Goal: Complete application form

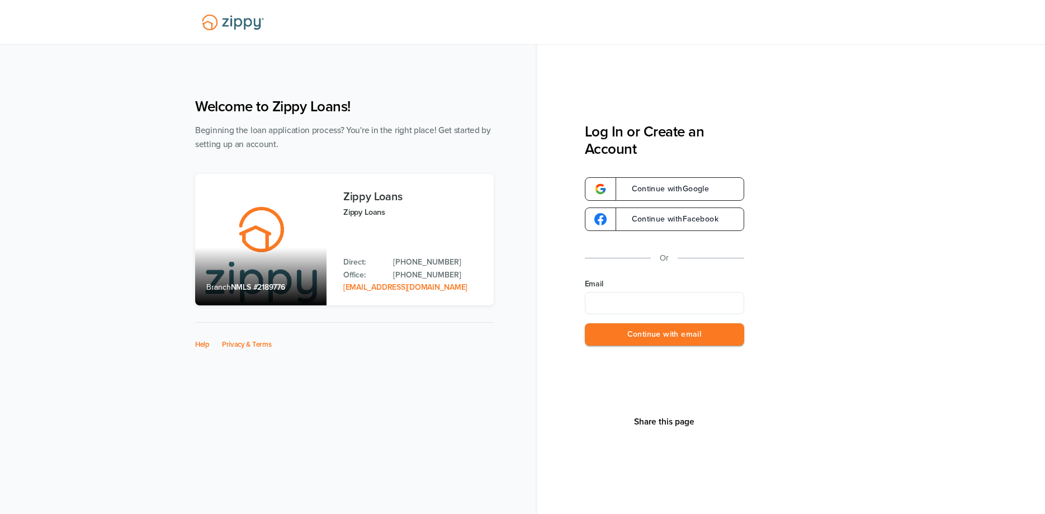
drag, startPoint x: 625, startPoint y: 299, endPoint x: 624, endPoint y: 311, distance: 12.4
click at [625, 302] on input "Email" at bounding box center [664, 303] width 159 height 22
type input "**********"
click at [585, 323] on button "Continue with email" at bounding box center [664, 334] width 159 height 23
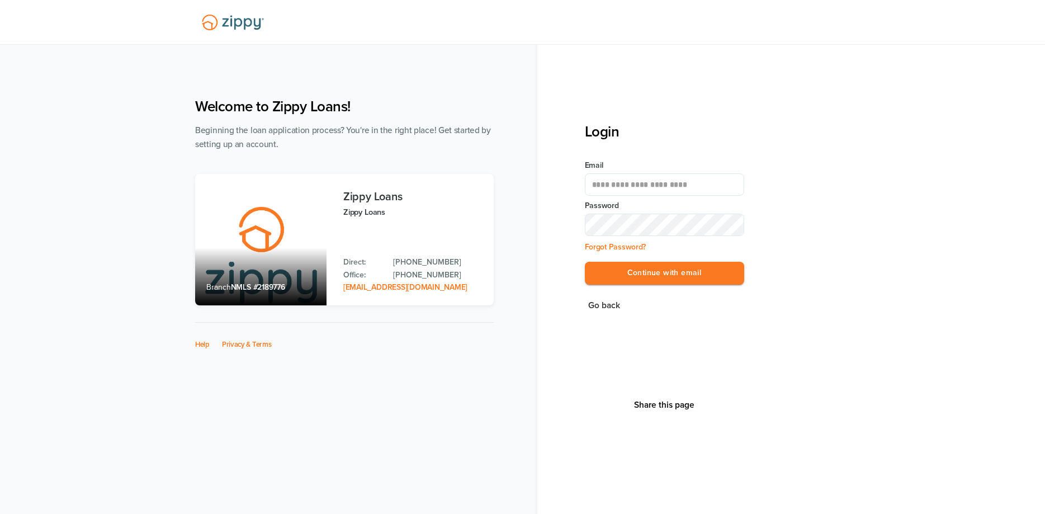
click at [889, 36] on div at bounding box center [522, 22] width 1045 height 45
click at [585, 262] on button "Continue with email" at bounding box center [664, 273] width 159 height 23
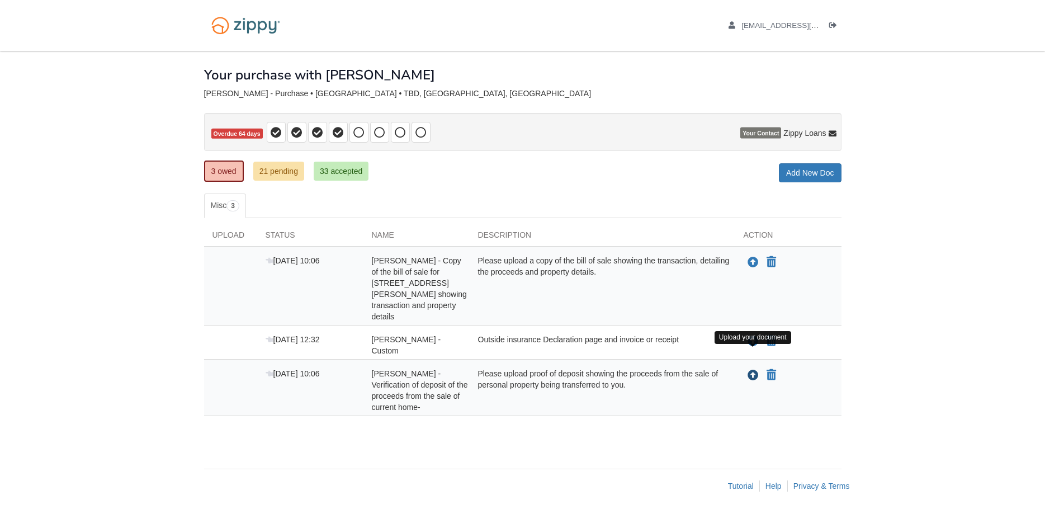
click at [753, 370] on icon "Upload Elizabeth Leonard - Verification of deposit of the proceeds from the sal…" at bounding box center [753, 375] width 11 height 11
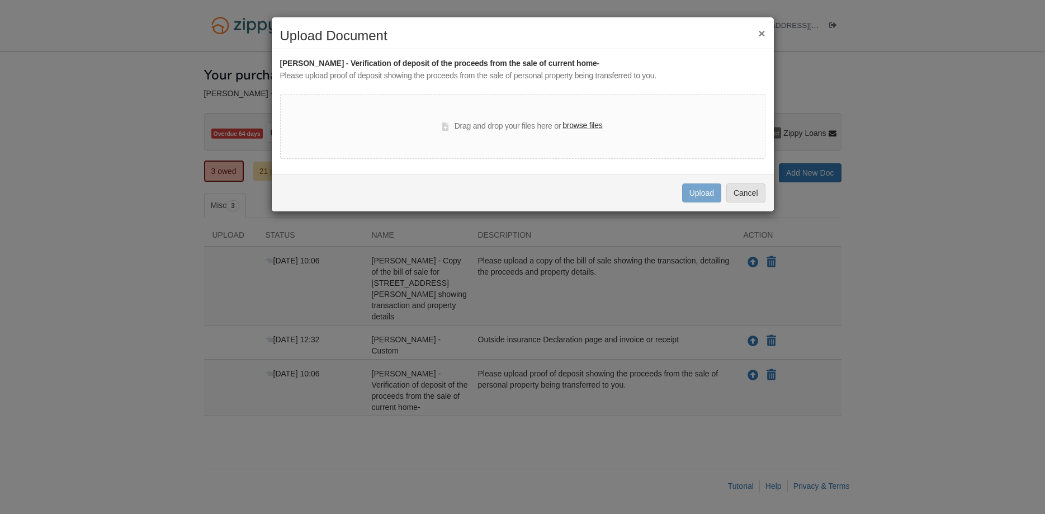
click at [588, 128] on label "browse files" at bounding box center [583, 126] width 40 height 12
click at [0, 0] on input "browse files" at bounding box center [0, 0] width 0 height 0
click at [744, 192] on button "Cancel" at bounding box center [746, 192] width 39 height 19
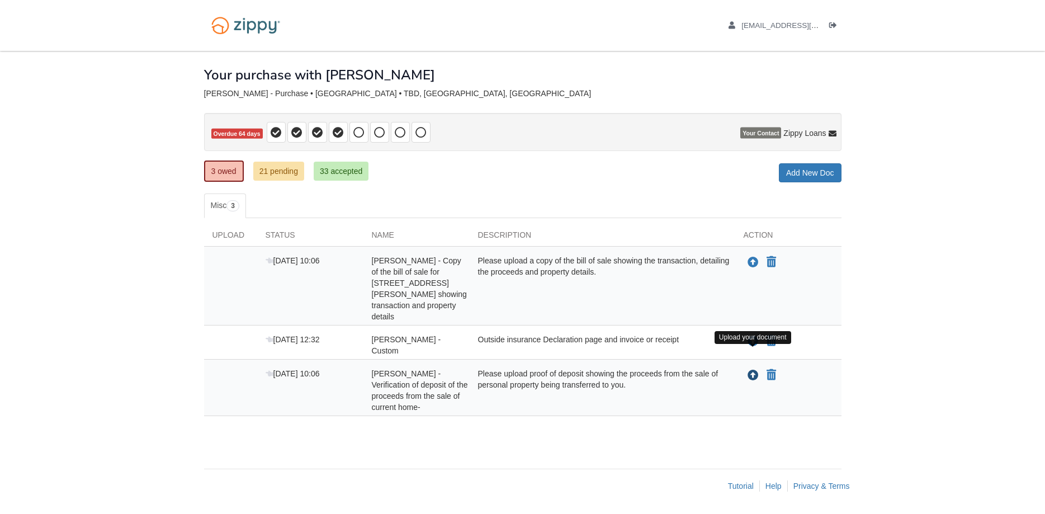
click at [754, 370] on icon "Upload Elizabeth Leonard - Verification of deposit of the proceeds from the sal…" at bounding box center [753, 375] width 11 height 11
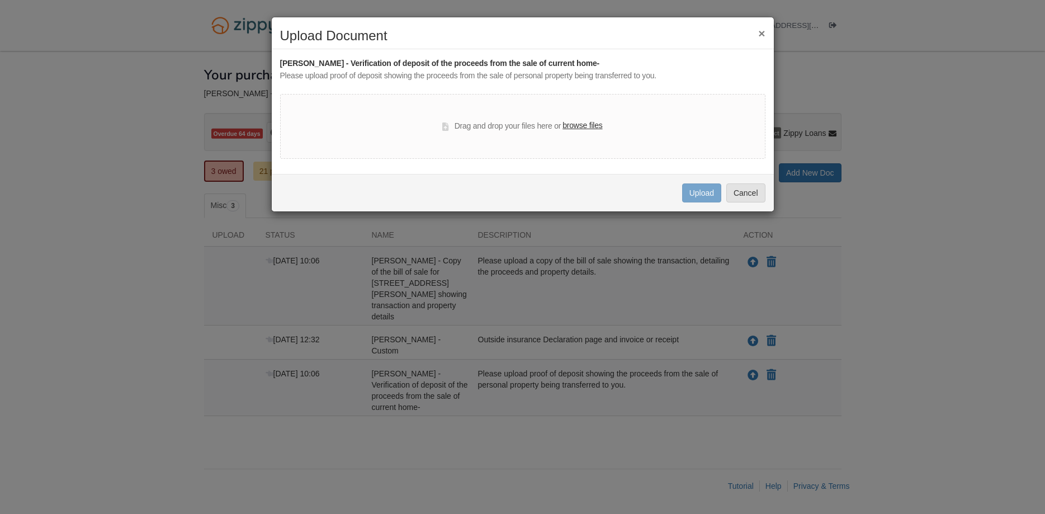
click at [594, 128] on label "browse files" at bounding box center [583, 126] width 40 height 12
click at [0, 0] on input "browse files" at bounding box center [0, 0] width 0 height 0
click at [760, 30] on button "×" at bounding box center [761, 33] width 7 height 12
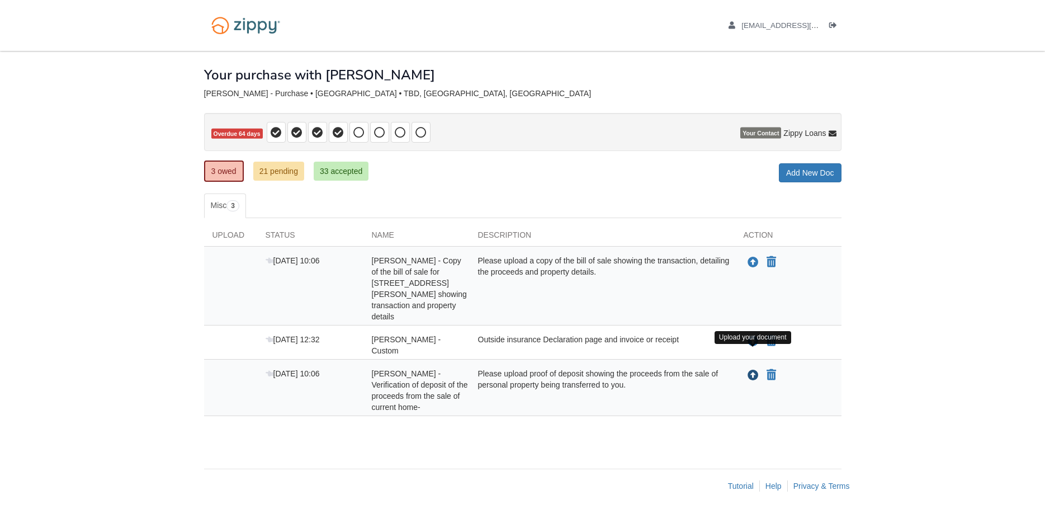
click at [753, 370] on icon "Upload Elizabeth Leonard - Verification of deposit of the proceeds from the sal…" at bounding box center [753, 375] width 11 height 11
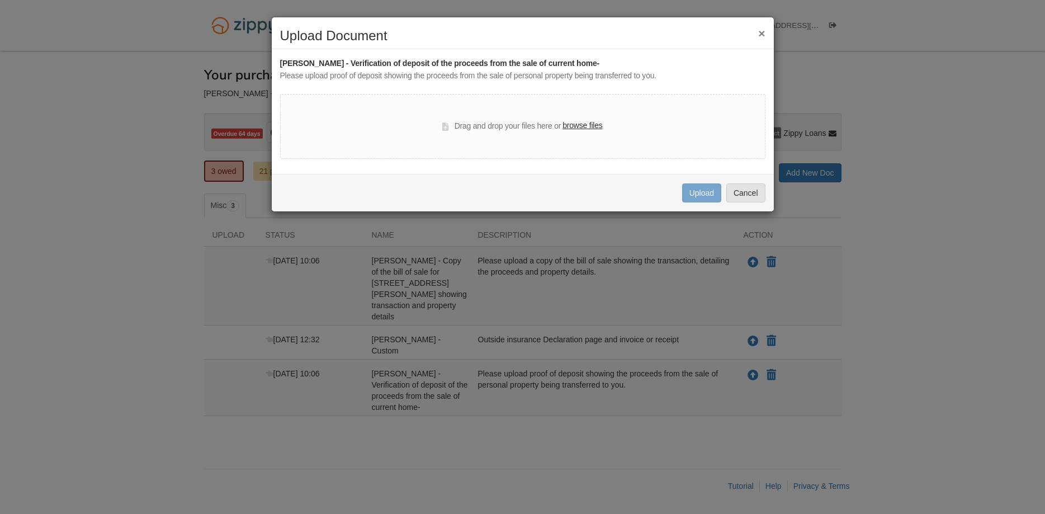
click at [599, 123] on label "browse files" at bounding box center [583, 126] width 40 height 12
click at [0, 0] on input "browse files" at bounding box center [0, 0] width 0 height 0
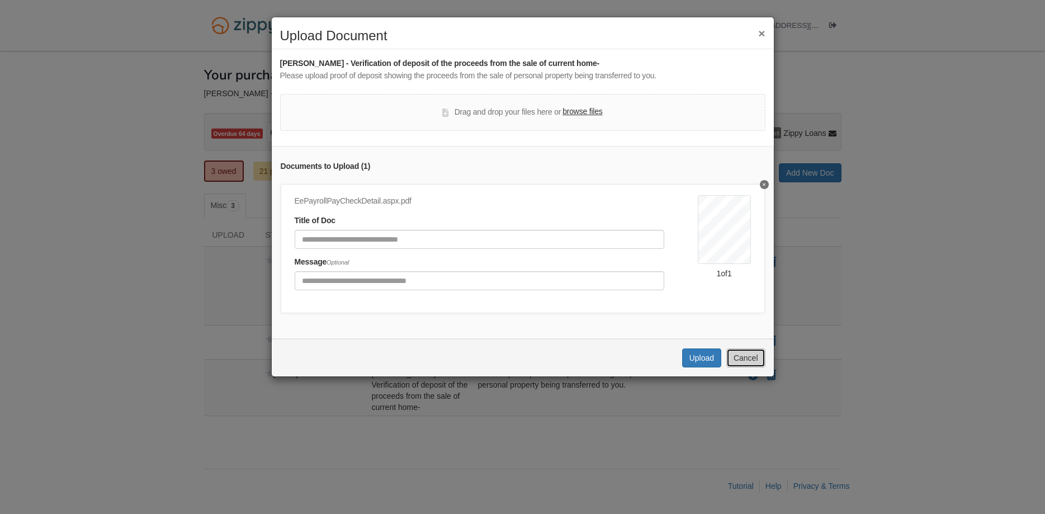
click at [742, 356] on button "Cancel" at bounding box center [746, 357] width 39 height 19
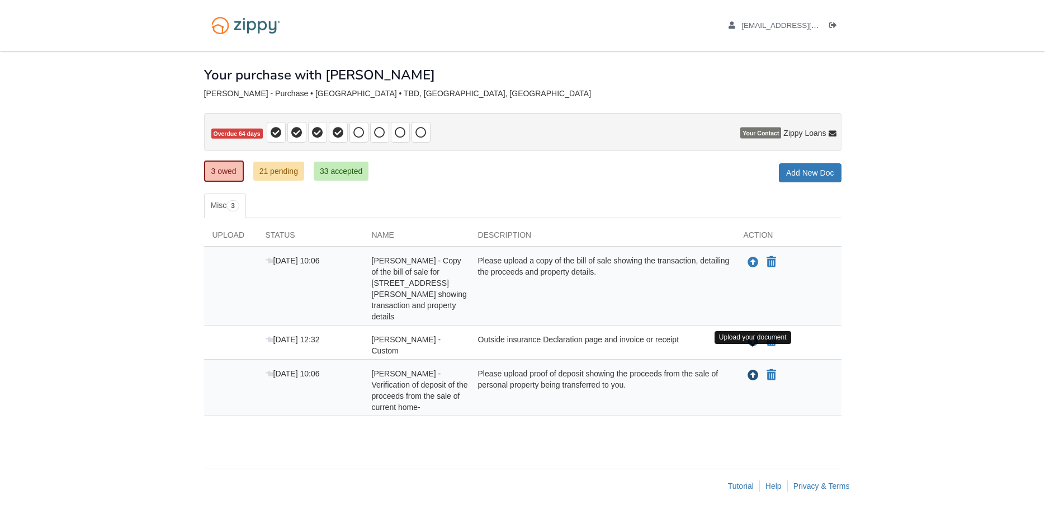
click at [754, 370] on icon "Upload Elizabeth Leonard - Verification of deposit of the proceeds from the sal…" at bounding box center [753, 375] width 11 height 11
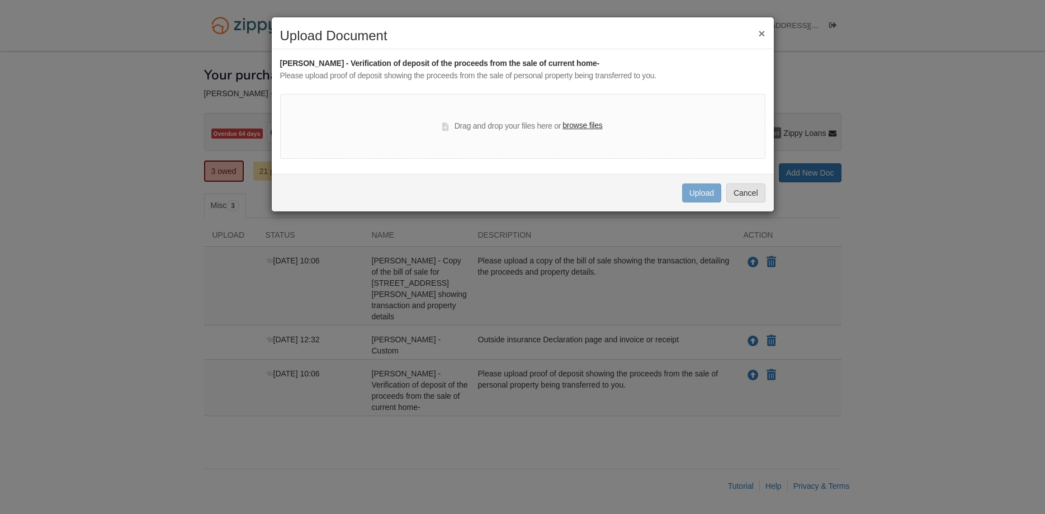
click at [591, 126] on label "browse files" at bounding box center [583, 126] width 40 height 12
click at [0, 0] on input "browse files" at bounding box center [0, 0] width 0 height 0
click at [888, 352] on div "× Upload Document [PERSON_NAME] - Verification of deposit of the proceeds from …" at bounding box center [522, 257] width 1045 height 514
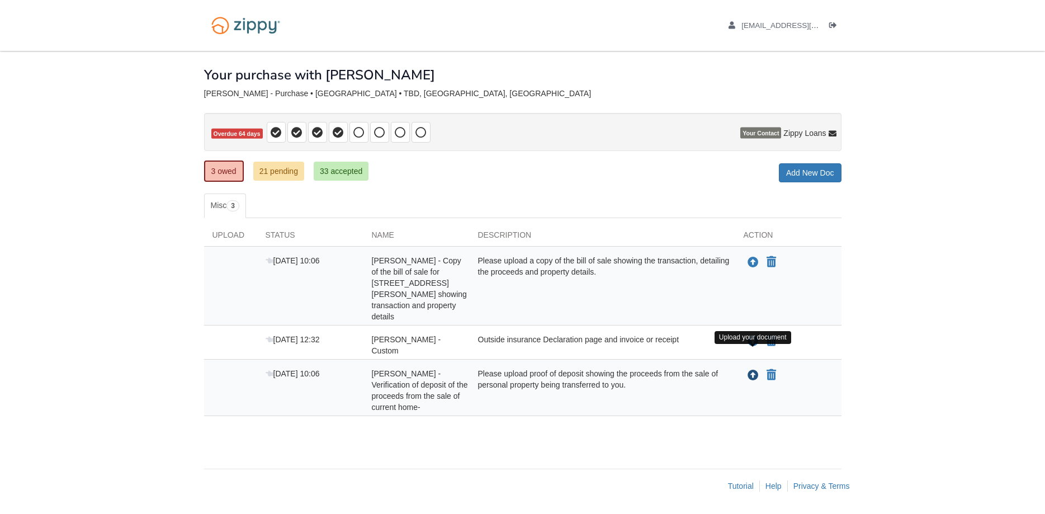
click at [754, 370] on icon "Upload Elizabeth Leonard - Verification of deposit of the proceeds from the sal…" at bounding box center [753, 375] width 11 height 11
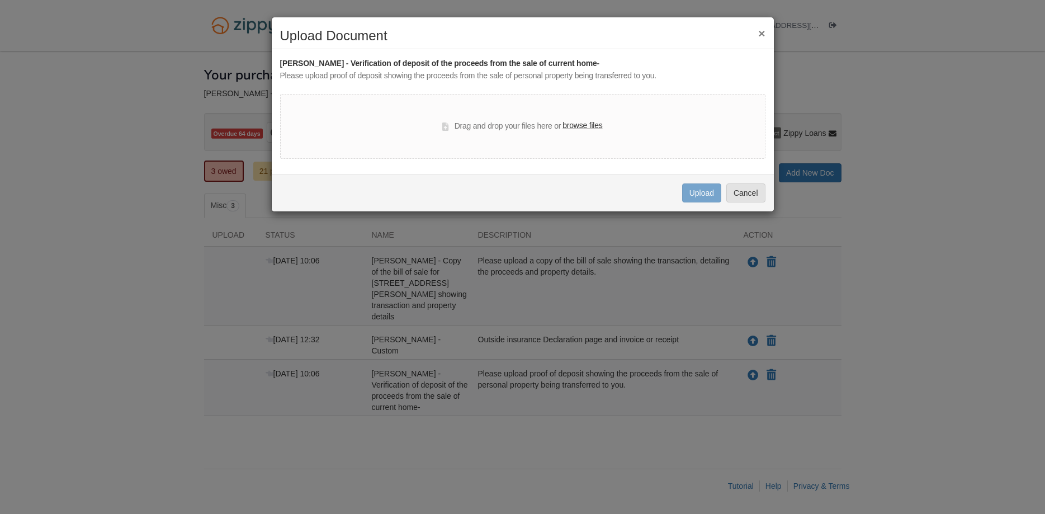
click at [598, 126] on label "browse files" at bounding box center [583, 126] width 40 height 12
click at [0, 0] on input "browse files" at bounding box center [0, 0] width 0 height 0
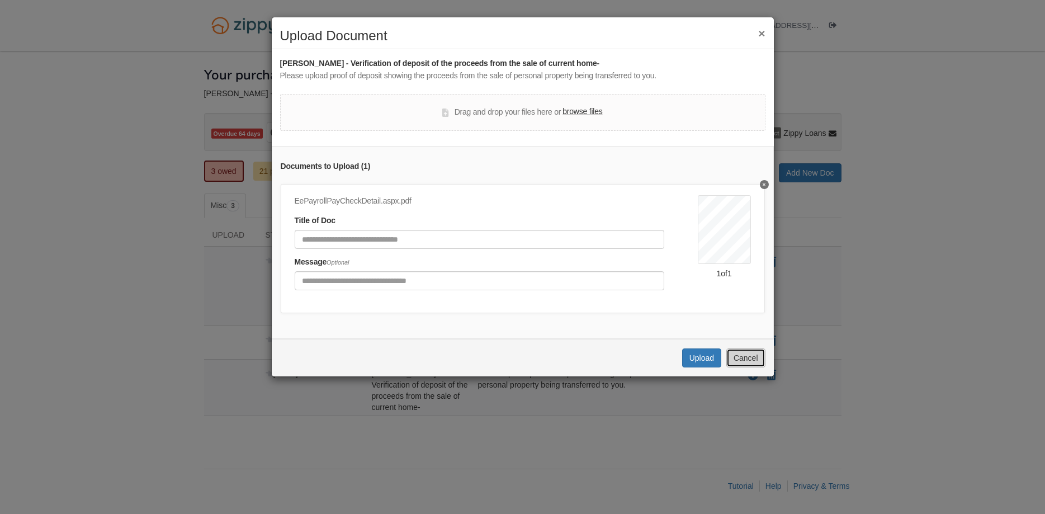
click at [745, 359] on button "Cancel" at bounding box center [746, 357] width 39 height 19
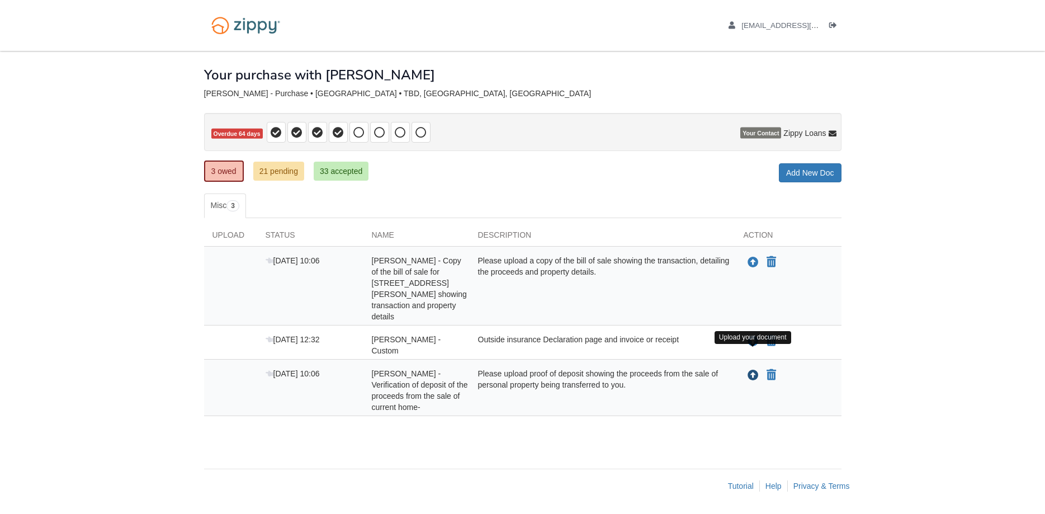
click at [753, 370] on icon "Upload Elizabeth Leonard - Verification of deposit of the proceeds from the sal…" at bounding box center [753, 375] width 11 height 11
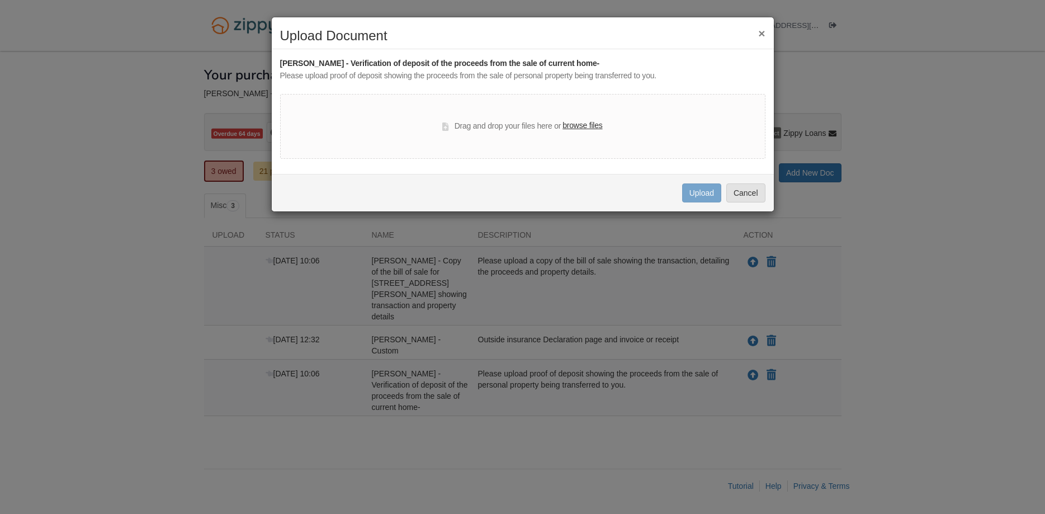
click at [584, 127] on label "browse files" at bounding box center [583, 126] width 40 height 12
click at [0, 0] on input "browse files" at bounding box center [0, 0] width 0 height 0
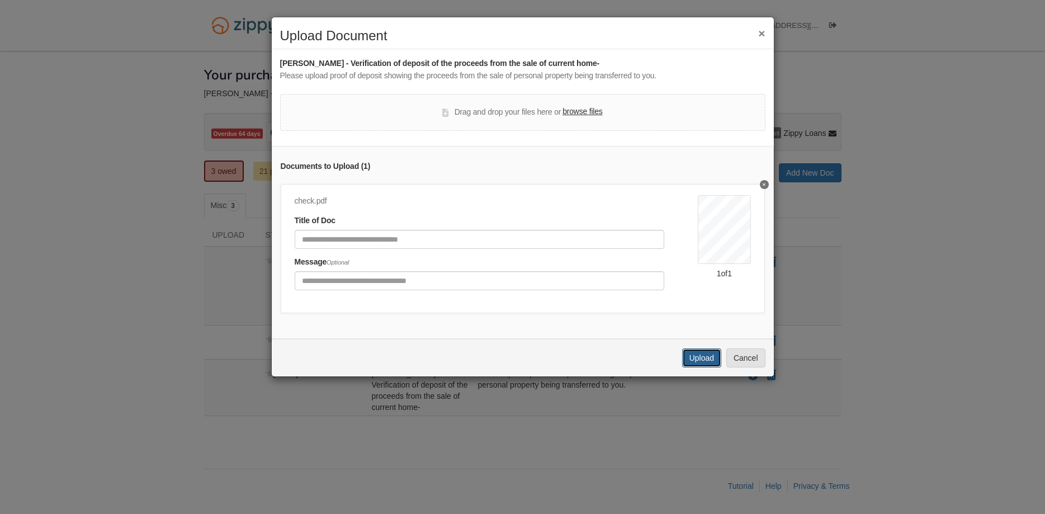
click at [711, 360] on button "Upload" at bounding box center [701, 357] width 39 height 19
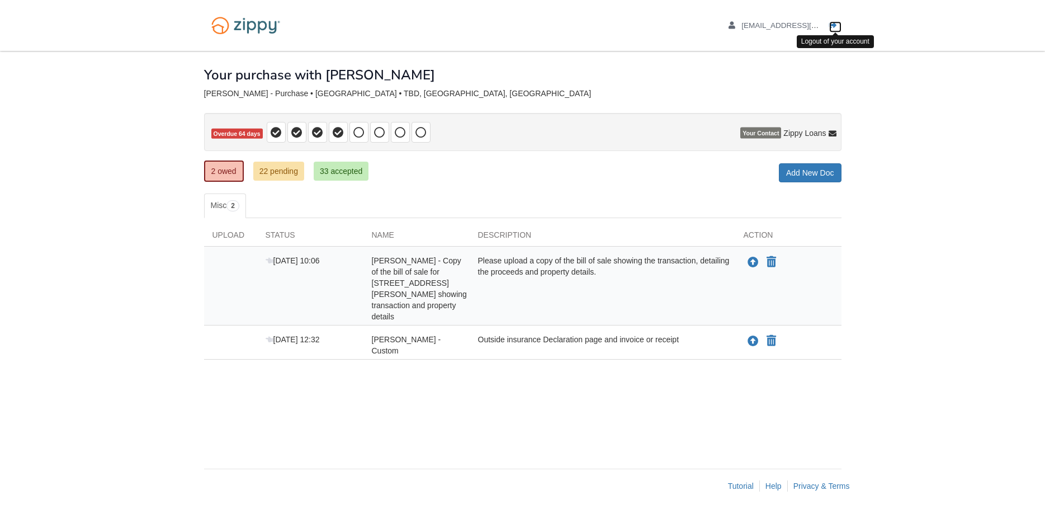
click at [837, 23] on link "Logout" at bounding box center [835, 26] width 12 height 11
